Goal: Task Accomplishment & Management: Complete application form

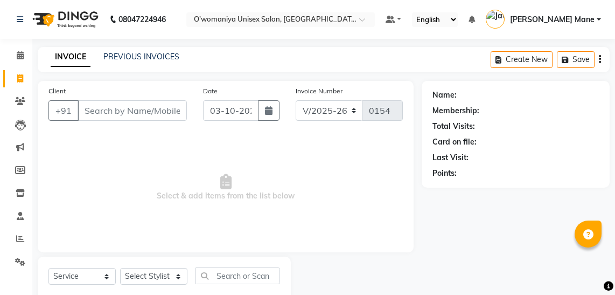
select select "6581"
select select "service"
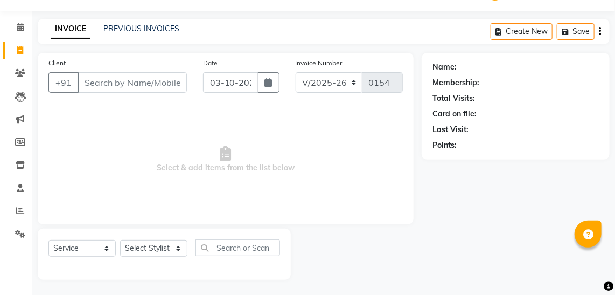
click at [129, 87] on input "Client" at bounding box center [132, 82] width 109 height 20
type input "9541545550"
click at [156, 87] on button "Add Client" at bounding box center [159, 82] width 56 height 20
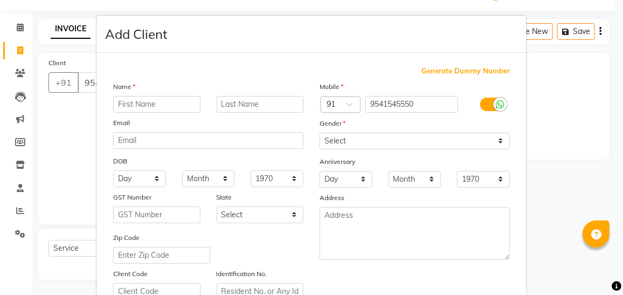
click at [175, 104] on input "text" at bounding box center [156, 104] width 87 height 17
type input "neha"
drag, startPoint x: 219, startPoint y: 93, endPoint x: 226, endPoint y: 108, distance: 16.4
click at [226, 108] on div "Name neha Email DOB Day 01 02 03 04 05 06 07 08 09 10 11 12 13 14 15 16 17 18 1…" at bounding box center [208, 190] width 206 height 219
click at [226, 108] on input "text" at bounding box center [260, 104] width 87 height 17
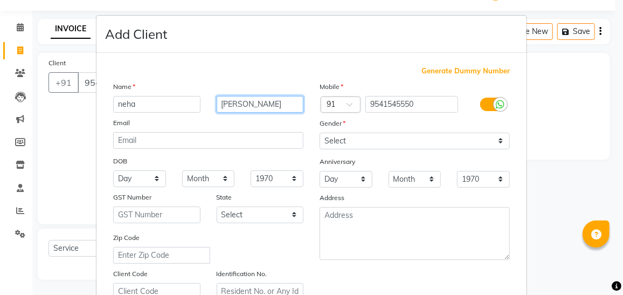
type input "[PERSON_NAME]"
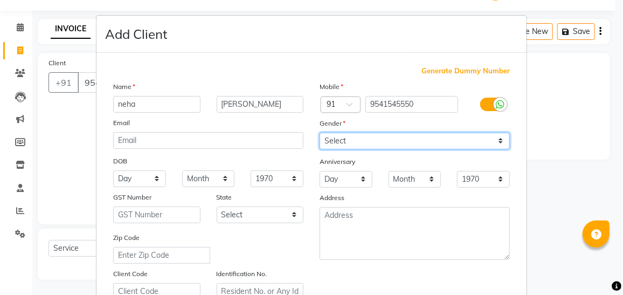
click at [437, 137] on select "Select [DEMOGRAPHIC_DATA] [DEMOGRAPHIC_DATA] Other Prefer Not To Say" at bounding box center [415, 141] width 190 height 17
select select "[DEMOGRAPHIC_DATA]"
click at [320, 133] on select "Select [DEMOGRAPHIC_DATA] [DEMOGRAPHIC_DATA] Other Prefer Not To Say" at bounding box center [415, 141] width 190 height 17
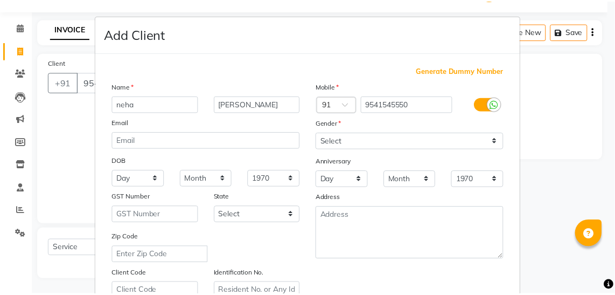
scroll to position [199, 0]
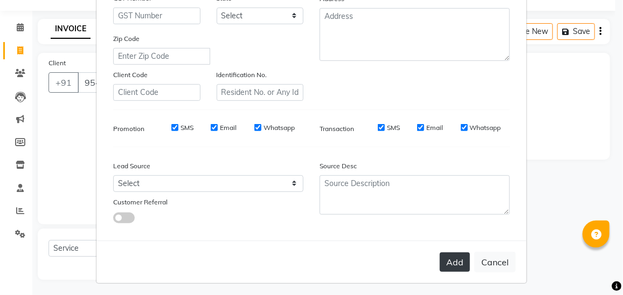
drag, startPoint x: 431, startPoint y: 261, endPoint x: 450, endPoint y: 258, distance: 19.7
click at [450, 258] on div "Add Cancel" at bounding box center [311, 261] width 430 height 43
click at [450, 258] on button "Add" at bounding box center [455, 261] width 30 height 19
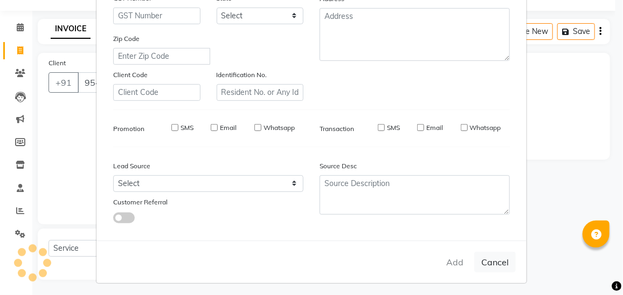
select select
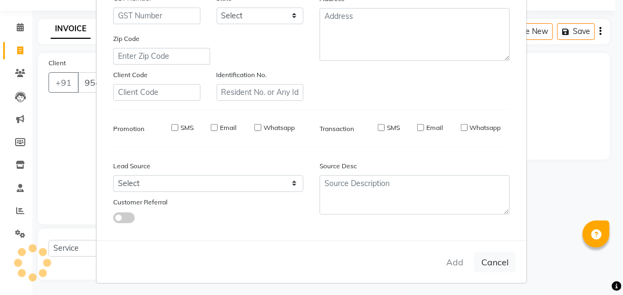
select select
checkbox input "false"
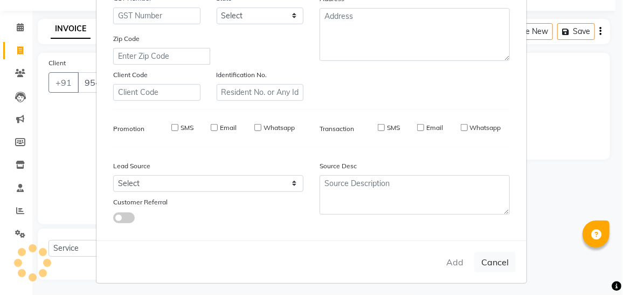
checkbox input "false"
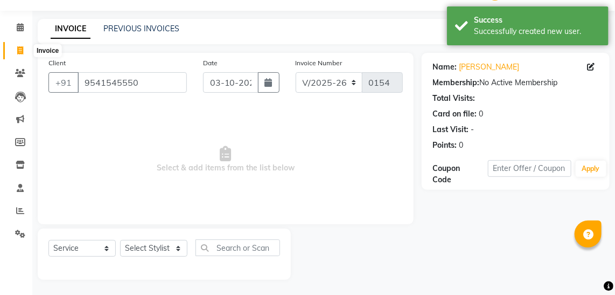
click at [25, 49] on span at bounding box center [20, 51] width 19 height 12
click at [141, 124] on span "Select & add items from the list below" at bounding box center [226, 160] width 355 height 108
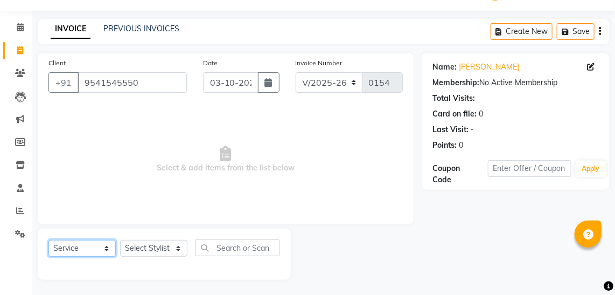
click at [78, 253] on select "Select Service Product Membership Package Voucher Prepaid Gift Card" at bounding box center [82, 248] width 67 height 17
select select "package"
click at [49, 240] on select "Select Service Product Membership Package Voucher Prepaid Gift Card" at bounding box center [82, 248] width 67 height 17
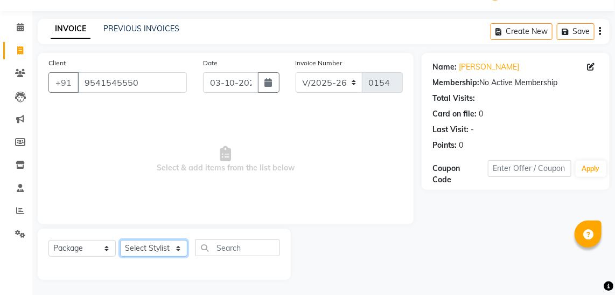
click at [150, 243] on select "Select Stylist [PERSON_NAME] [PERSON_NAME] Mane kajal [PERSON_NAME] [PERSON_NAM…" at bounding box center [153, 248] width 67 height 17
select select "53028"
click at [120, 240] on select "Select Stylist [PERSON_NAME] [PERSON_NAME] Mane kajal [PERSON_NAME] [PERSON_NAM…" at bounding box center [153, 248] width 67 height 17
click at [138, 101] on div "Client [PHONE_NUMBER] Date [DATE] Invoice Number V/2025 V/[PHONE_NUMBER] Select…" at bounding box center [226, 138] width 376 height 171
drag, startPoint x: 228, startPoint y: 258, endPoint x: 233, endPoint y: 250, distance: 9.0
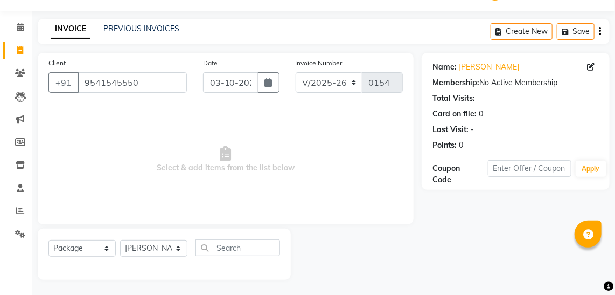
click at [233, 250] on div "Select Service Product Membership Package Voucher Prepaid Gift Card Select Styl…" at bounding box center [165, 251] width 232 height 25
click at [233, 250] on input "text" at bounding box center [238, 247] width 85 height 17
click at [424, 244] on div "Name: [PERSON_NAME] Membership: No Active Membership Total Visits: Card on file…" at bounding box center [520, 166] width 196 height 227
click at [396, 250] on div at bounding box center [356, 253] width 131 height 51
click at [252, 246] on input "spa" at bounding box center [231, 247] width 70 height 17
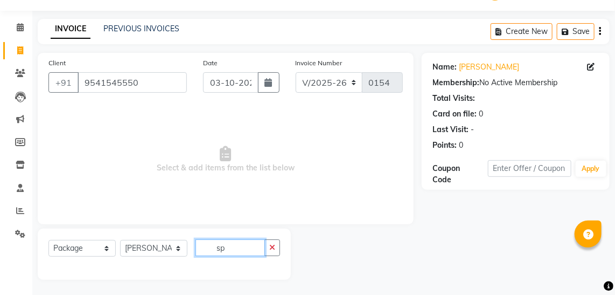
type input "s"
click at [251, 244] on input "hair" at bounding box center [231, 247] width 70 height 17
type input "h"
click at [305, 269] on div at bounding box center [356, 253] width 131 height 51
drag, startPoint x: 407, startPoint y: 263, endPoint x: 351, endPoint y: 268, distance: 56.8
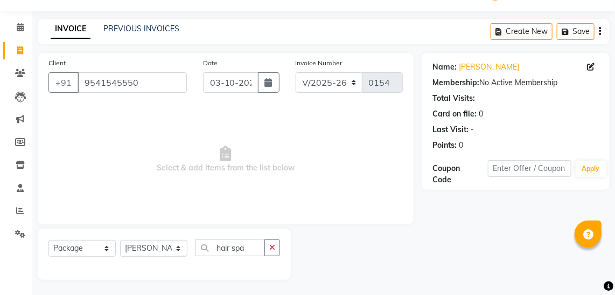
click at [351, 268] on div at bounding box center [356, 253] width 131 height 51
click at [420, 288] on main "INVOICE PREVIOUS INVOICES Create New Save Client [PHONE_NUMBER] Date [DATE] Inv…" at bounding box center [323, 157] width 583 height 277
click at [145, 244] on select "Select Stylist [PERSON_NAME] [PERSON_NAME] Mane kajal [PERSON_NAME] [PERSON_NAM…" at bounding box center [153, 248] width 67 height 17
click at [120, 240] on select "Select Stylist [PERSON_NAME] [PERSON_NAME] Mane kajal [PERSON_NAME] [PERSON_NAM…" at bounding box center [153, 248] width 67 height 17
click at [201, 251] on input "hair spa" at bounding box center [231, 247] width 70 height 17
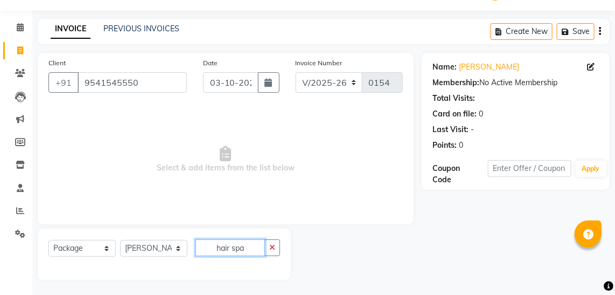
click at [203, 248] on input "hair spa" at bounding box center [231, 247] width 70 height 17
click at [258, 240] on input "hair spa" at bounding box center [231, 247] width 70 height 17
click at [306, 257] on div at bounding box center [356, 253] width 131 height 51
click at [246, 252] on input "hair spa" at bounding box center [231, 247] width 70 height 17
type input "h"
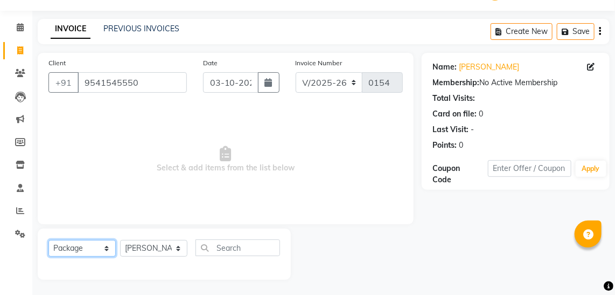
click at [87, 253] on select "Select Service Product Membership Package Voucher Prepaid Gift Card" at bounding box center [82, 248] width 67 height 17
select select "service"
click at [49, 240] on select "Select Service Product Membership Package Voucher Prepaid Gift Card" at bounding box center [82, 248] width 67 height 17
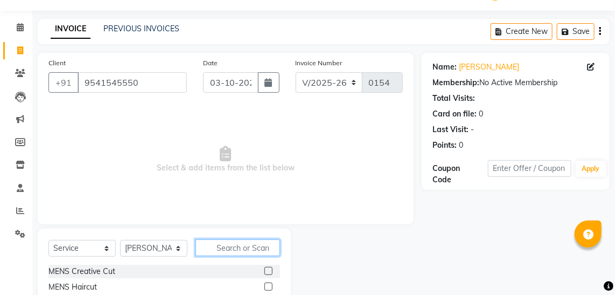
click at [233, 247] on input "text" at bounding box center [238, 247] width 85 height 17
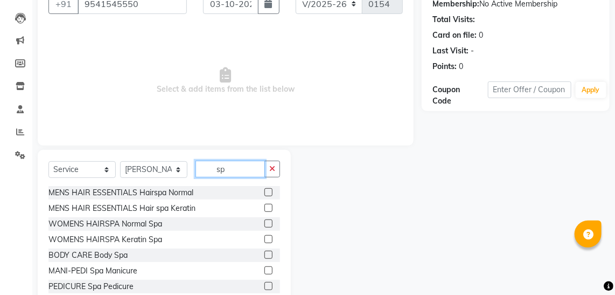
scroll to position [136, 0]
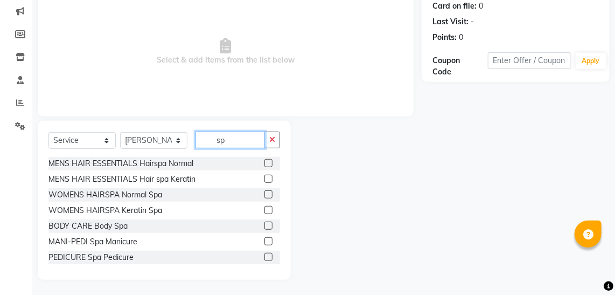
type input "sp"
click at [265, 196] on label at bounding box center [269, 194] width 8 height 8
click at [265, 196] on input "checkbox" at bounding box center [268, 194] width 7 height 7
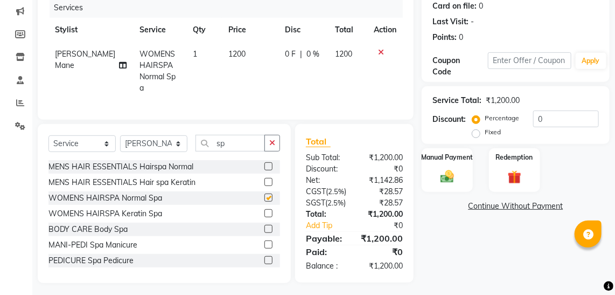
checkbox input "false"
click at [237, 51] on td "1200" at bounding box center [250, 71] width 57 height 58
select select "53028"
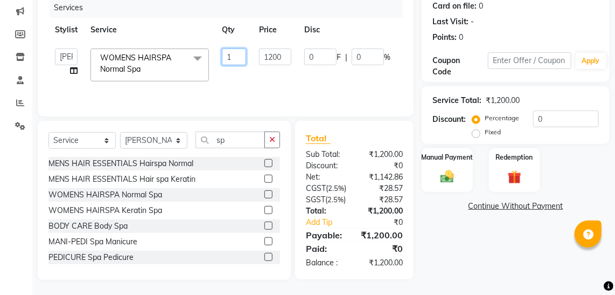
click at [237, 51] on input "1" at bounding box center [234, 57] width 24 height 17
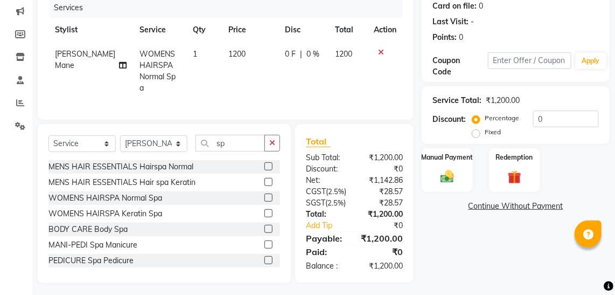
click at [244, 49] on td "1200" at bounding box center [250, 71] width 57 height 58
select select "53028"
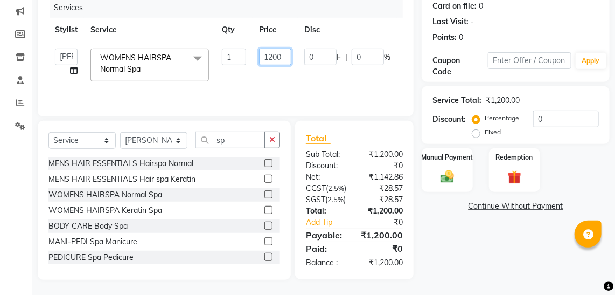
click at [276, 54] on input "1200" at bounding box center [275, 57] width 32 height 17
type input "0"
click at [243, 73] on tr "[PERSON_NAME] [PERSON_NAME] Mane kajal [PERSON_NAME] [PERSON_NAME] [MEDICAL_DAT…" at bounding box center [257, 65] width 416 height 46
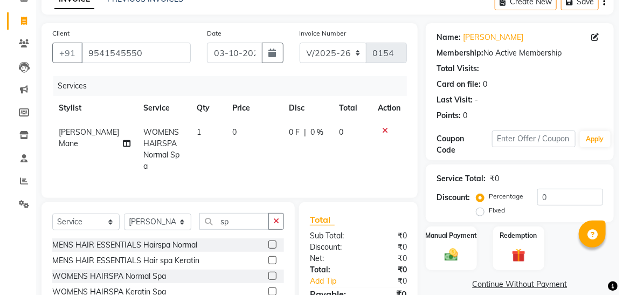
scroll to position [18, 0]
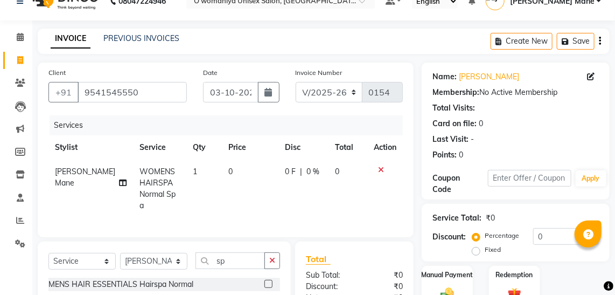
click at [523, 91] on div "Membership: No Active Membership" at bounding box center [516, 92] width 167 height 11
click at [589, 76] on icon at bounding box center [591, 77] width 8 height 8
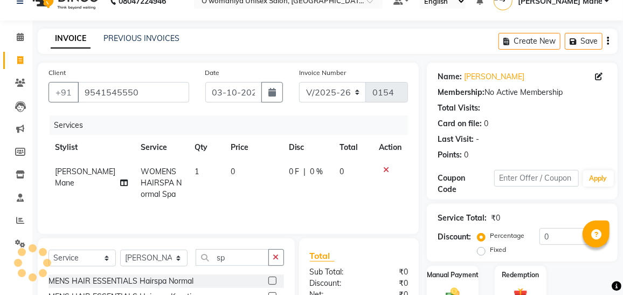
select select "[DEMOGRAPHIC_DATA]"
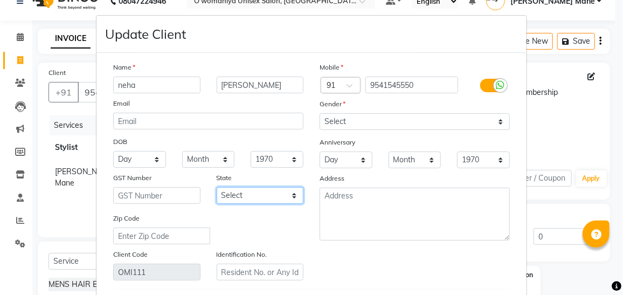
click at [269, 188] on select "Select [GEOGRAPHIC_DATA] [GEOGRAPHIC_DATA] [GEOGRAPHIC_DATA] [GEOGRAPHIC_DATA] …" at bounding box center [260, 195] width 87 height 17
click at [278, 224] on div "Zip Code" at bounding box center [208, 228] width 206 height 32
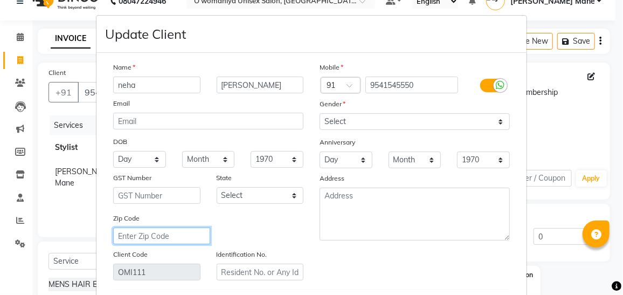
click at [129, 236] on input "text" at bounding box center [161, 235] width 97 height 17
type input "401107"
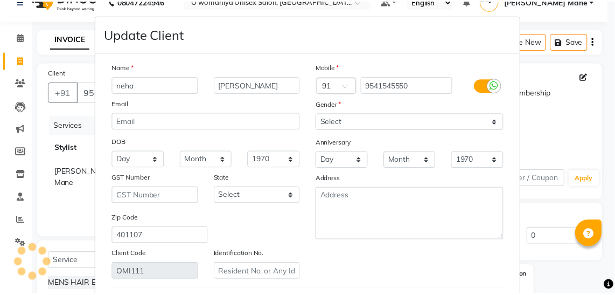
scroll to position [180, 0]
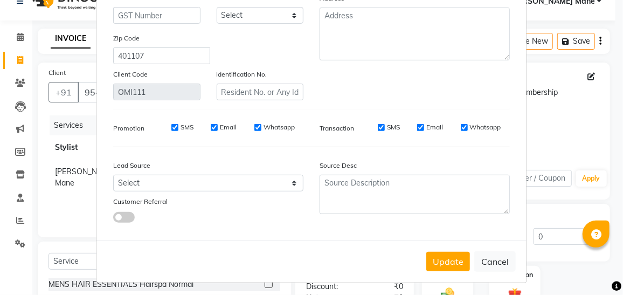
click at [247, 190] on div "Lead Source Select Walk-in Referral Internet Friend Word of Mouth Advertisement…" at bounding box center [208, 188] width 206 height 67
click at [246, 182] on select "Select Walk-in Referral Internet Friend Word of Mouth Advertisement Facebook Ju…" at bounding box center [208, 183] width 190 height 17
select select "46701"
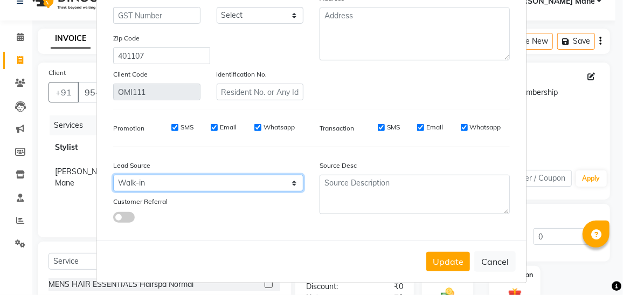
click at [113, 175] on select "Select Walk-in Referral Internet Friend Word of Mouth Advertisement Facebook Ju…" at bounding box center [208, 183] width 190 height 17
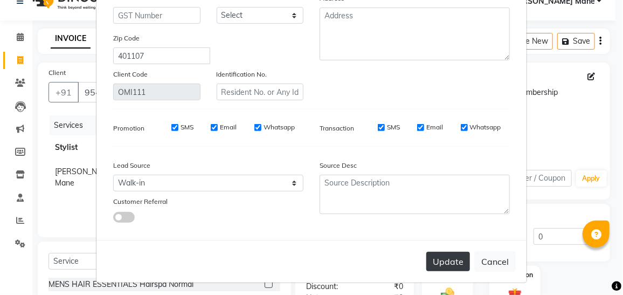
click at [447, 259] on button "Update" at bounding box center [448, 261] width 44 height 19
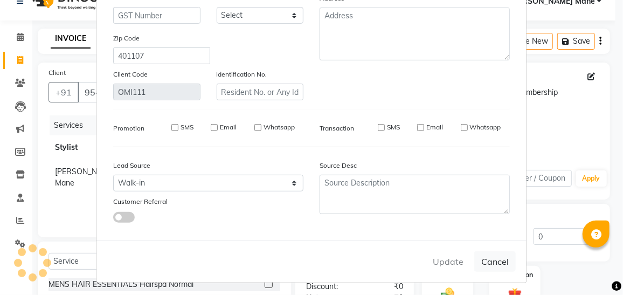
select select
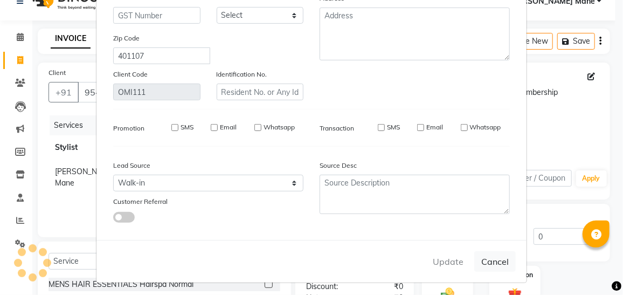
select select
checkbox input "false"
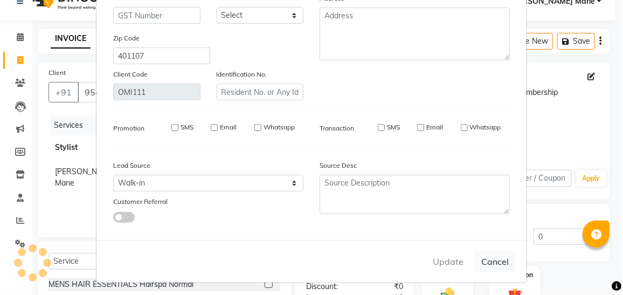
checkbox input "false"
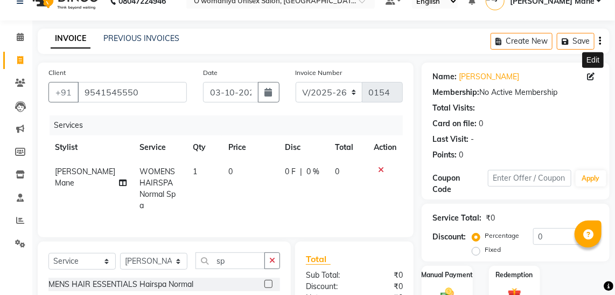
click at [384, 169] on div at bounding box center [385, 170] width 23 height 8
click at [381, 168] on icon at bounding box center [381, 170] width 6 height 8
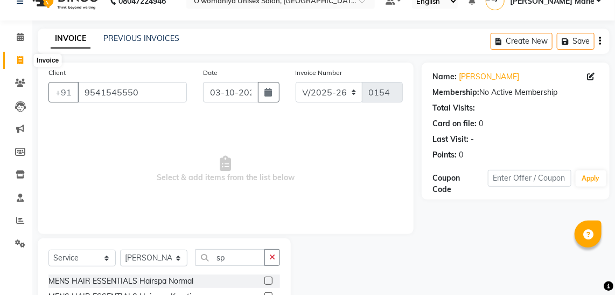
click at [12, 61] on span at bounding box center [20, 60] width 19 height 12
click at [16, 56] on span at bounding box center [20, 60] width 19 height 12
select select "service"
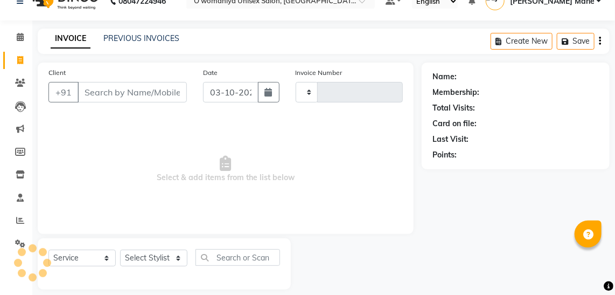
scroll to position [28, 0]
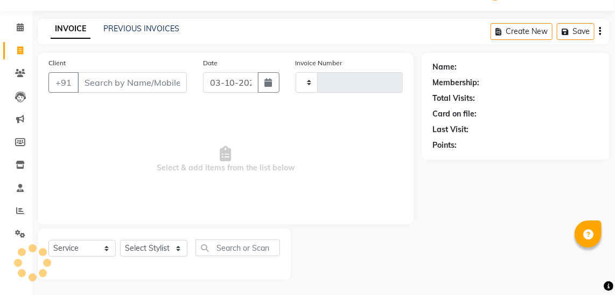
type input "0154"
select select "6581"
